Goal: Information Seeking & Learning: Learn about a topic

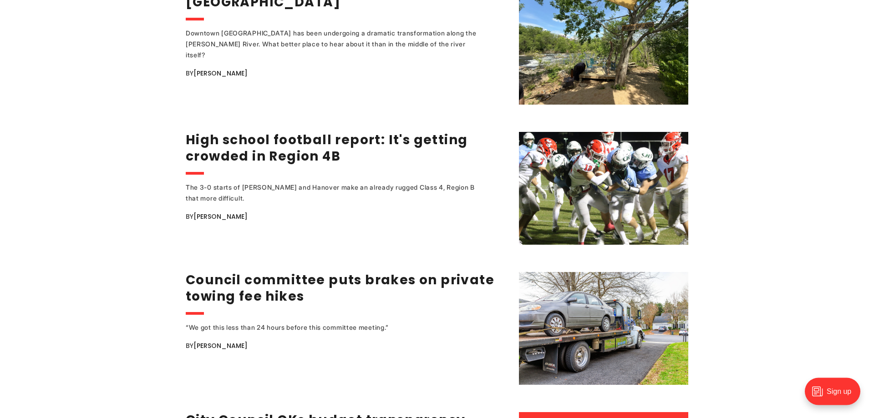
scroll to position [1114, 0]
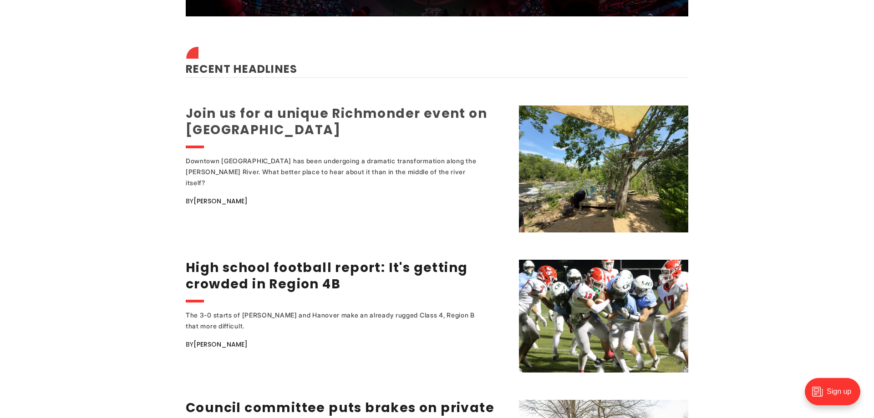
click at [263, 122] on link "Join us for a unique Richmonder event on [GEOGRAPHIC_DATA]" at bounding box center [336, 122] width 301 height 34
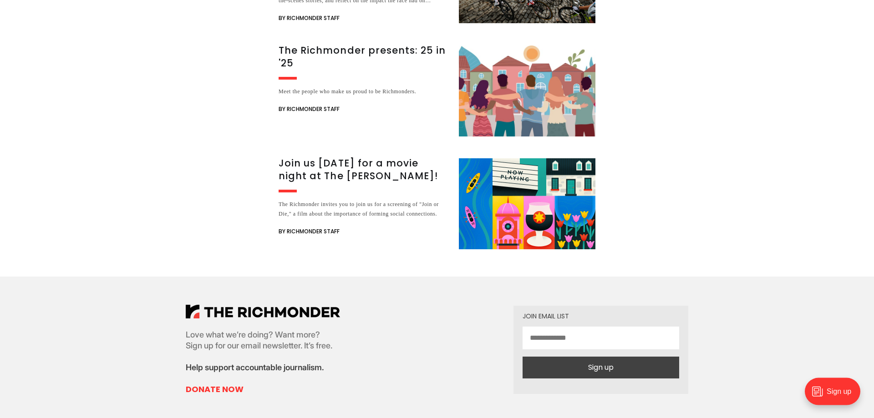
scroll to position [1150, 0]
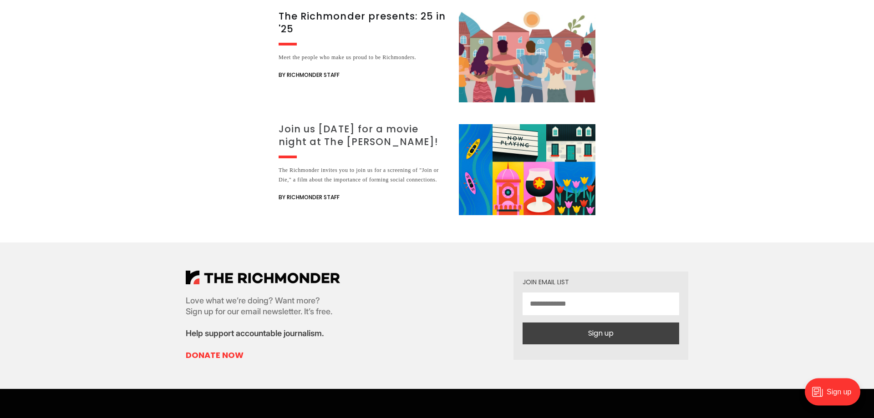
click at [339, 135] on h3 "Join us [DATE] for a movie night at The [PERSON_NAME]!" at bounding box center [363, 135] width 169 height 25
click at [351, 121] on div "Join us at an upcoming Richmonder event! Don’t just read our hard-hitting news …" at bounding box center [437, 12] width 317 height 405
click at [347, 127] on h3 "Join us [DATE] for a movie night at The [PERSON_NAME]!" at bounding box center [363, 135] width 169 height 25
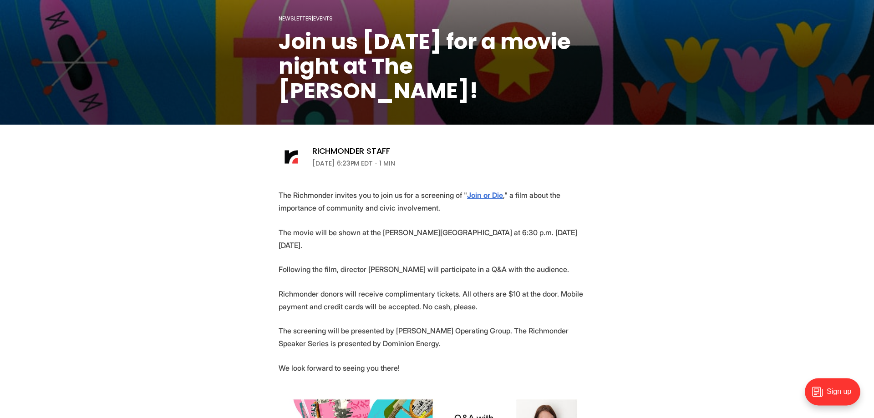
scroll to position [232, 0]
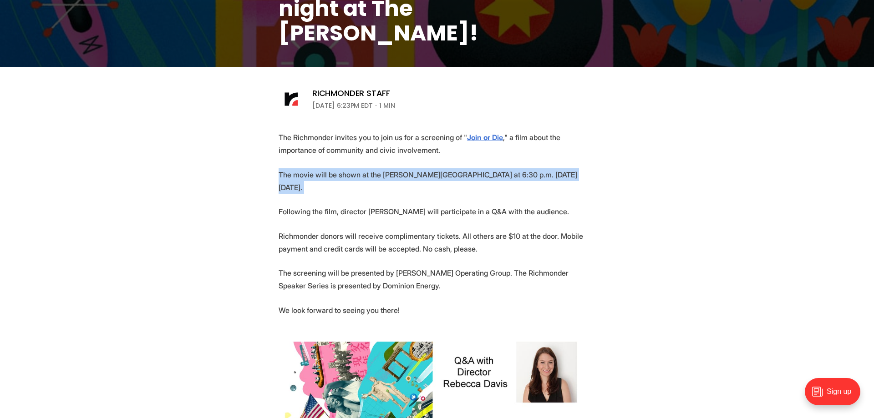
click at [195, 188] on section "The Richmonder invites you to join us for a screening of " Join or Die ," a fil…" at bounding box center [437, 366] width 874 height 470
copy p "The movie will be shown at the [PERSON_NAME][GEOGRAPHIC_DATA] at 6:30 p.m. [DAT…"
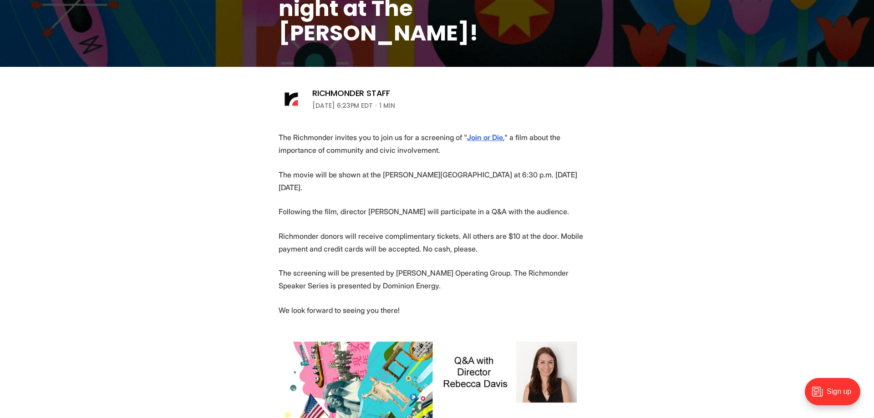
click at [169, 134] on section "The Richmonder invites you to join us for a screening of " Join or Die ," a fil…" at bounding box center [437, 366] width 874 height 470
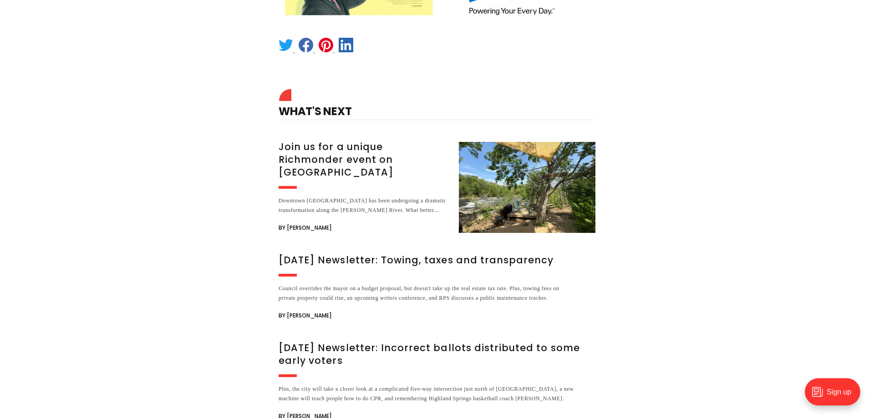
scroll to position [917, 0]
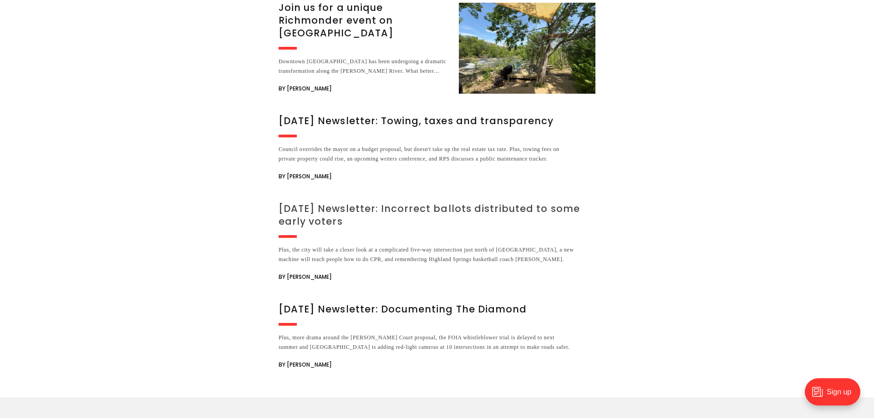
click at [397, 203] on h3 "[DATE] Newsletter: Incorrect ballots distributed to some early voters" at bounding box center [437, 215] width 317 height 25
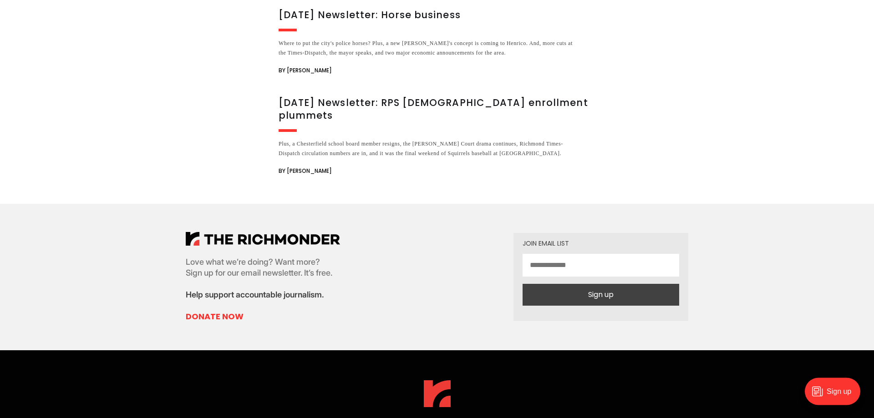
scroll to position [2659, 0]
